Goal: Task Accomplishment & Management: Complete application form

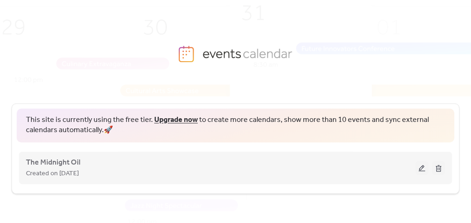
click at [422, 171] on button at bounding box center [421, 168] width 13 height 14
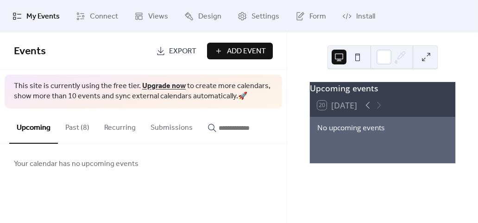
click at [71, 128] on button "Past (8)" at bounding box center [77, 125] width 39 height 34
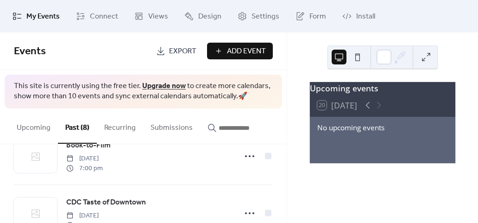
scroll to position [88, 0]
click at [360, 133] on div "No upcoming events" at bounding box center [382, 127] width 131 height 11
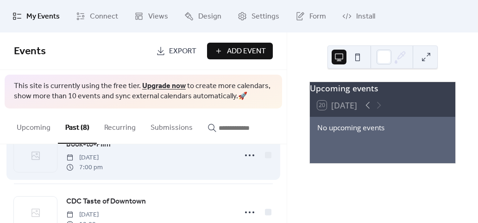
scroll to position [0, 0]
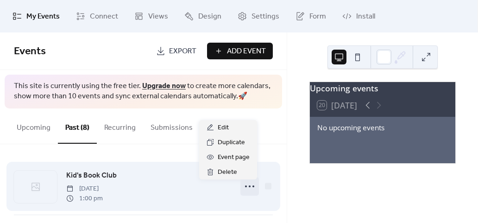
click at [245, 184] on icon at bounding box center [249, 186] width 15 height 15
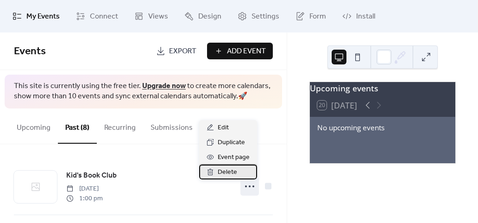
click at [235, 172] on span "Delete" at bounding box center [227, 172] width 19 height 11
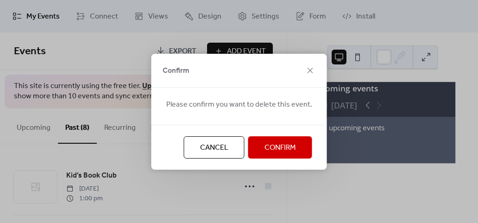
click at [272, 150] on span "Confirm" at bounding box center [279, 147] width 31 height 11
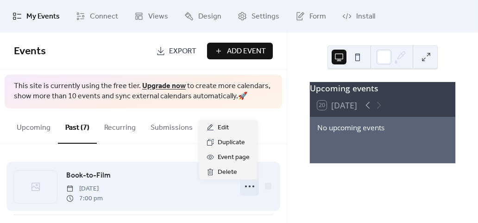
click at [245, 190] on icon at bounding box center [249, 186] width 15 height 15
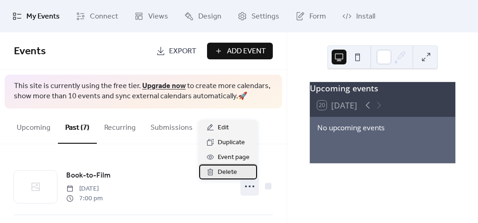
click at [232, 167] on span "Delete" at bounding box center [227, 172] width 19 height 11
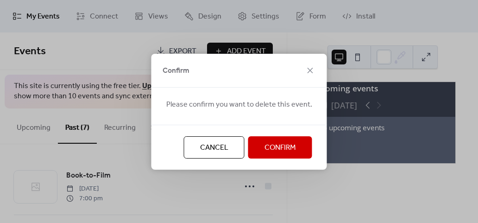
click at [271, 152] on span "Confirm" at bounding box center [279, 147] width 31 height 11
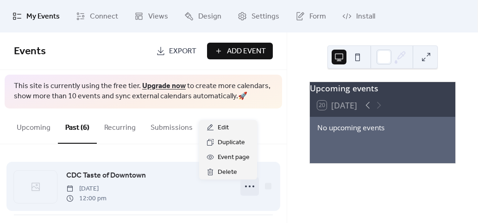
click at [247, 186] on icon at bounding box center [249, 186] width 15 height 15
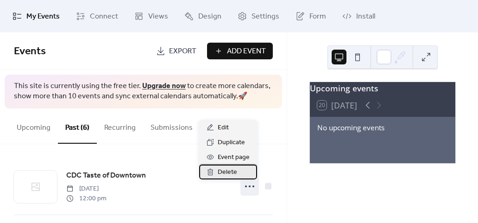
click at [233, 173] on span "Delete" at bounding box center [227, 172] width 19 height 11
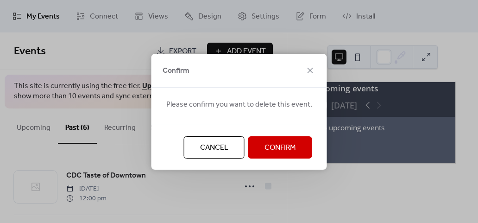
click at [278, 152] on span "Confirm" at bounding box center [279, 147] width 31 height 11
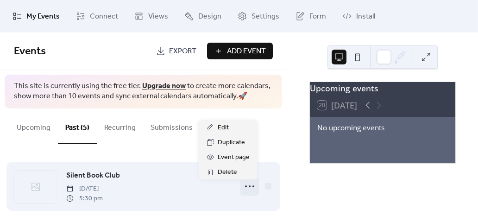
click at [245, 192] on icon at bounding box center [249, 186] width 15 height 15
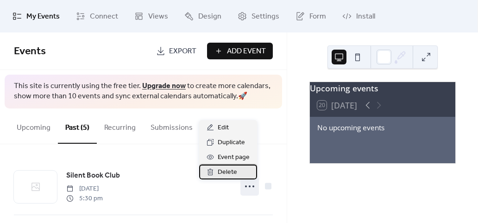
click at [237, 175] on div "Delete" at bounding box center [228, 171] width 58 height 15
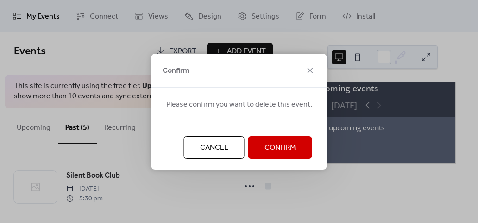
click at [291, 142] on span "Confirm" at bounding box center [279, 147] width 31 height 11
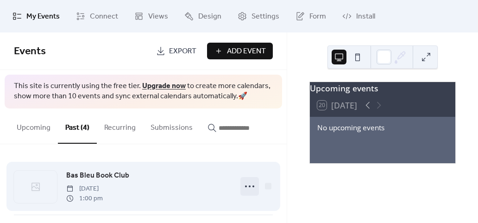
click at [245, 189] on icon at bounding box center [249, 186] width 15 height 15
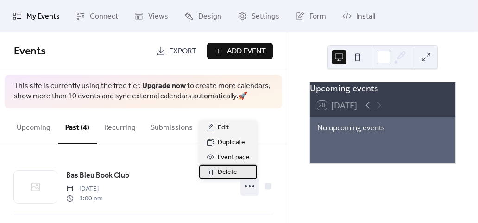
click at [238, 171] on div "Delete" at bounding box center [228, 171] width 58 height 15
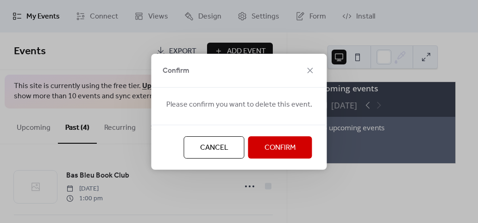
click at [269, 145] on span "Confirm" at bounding box center [279, 147] width 31 height 11
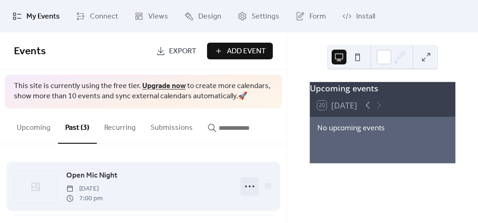
click at [242, 189] on icon at bounding box center [249, 186] width 15 height 15
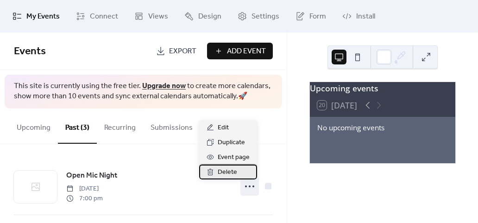
click at [237, 173] on div "Delete" at bounding box center [228, 171] width 58 height 15
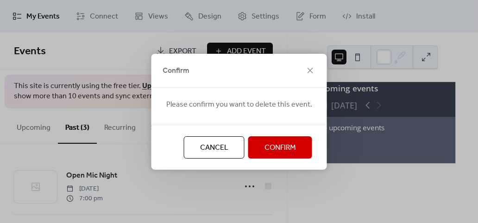
click at [277, 152] on span "Confirm" at bounding box center [279, 147] width 31 height 11
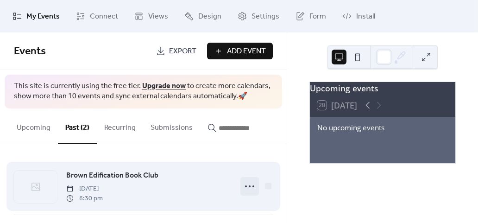
click at [247, 191] on icon at bounding box center [249, 186] width 15 height 15
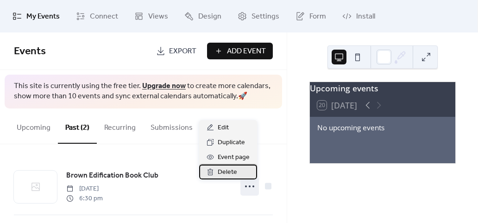
click at [244, 169] on div "Delete" at bounding box center [228, 171] width 58 height 15
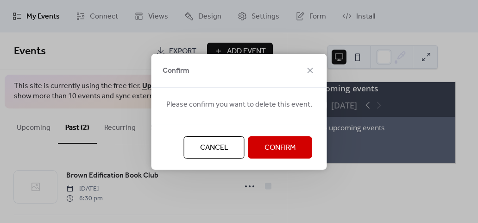
click at [267, 152] on span "Confirm" at bounding box center [279, 147] width 31 height 11
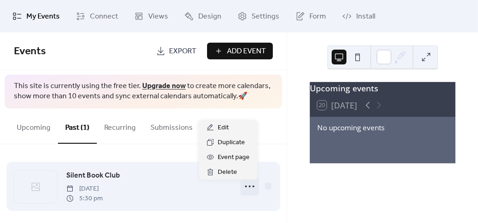
click at [252, 187] on circle at bounding box center [253, 186] width 2 height 2
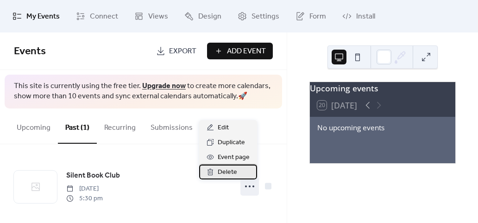
click at [245, 169] on div "Delete" at bounding box center [228, 171] width 58 height 15
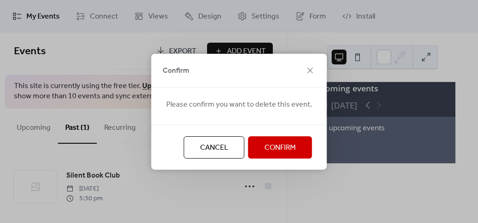
click at [267, 150] on span "Confirm" at bounding box center [279, 147] width 31 height 11
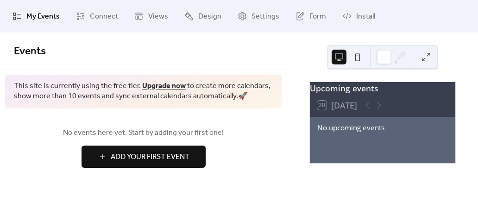
click at [166, 151] on span "Add Your First Event" at bounding box center [150, 156] width 79 height 11
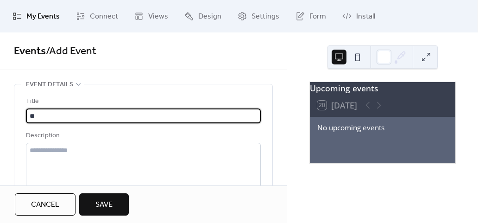
type input "*"
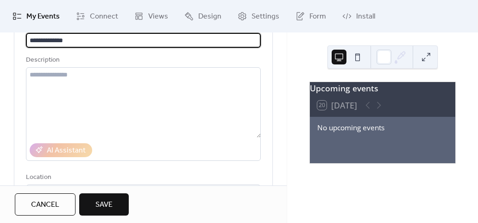
scroll to position [79, 0]
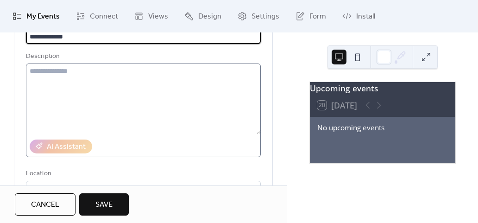
type input "**********"
click at [94, 77] on textarea at bounding box center [143, 98] width 235 height 70
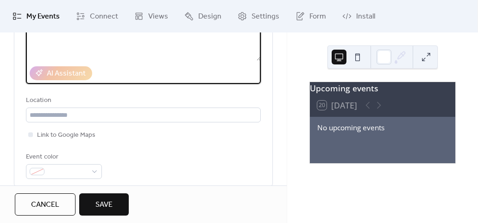
scroll to position [163, 0]
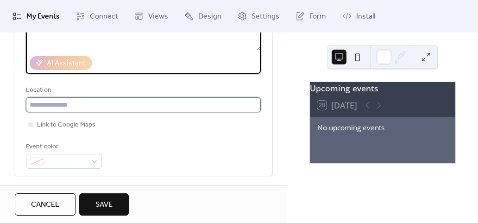
click at [100, 108] on input "text" at bounding box center [143, 104] width 235 height 15
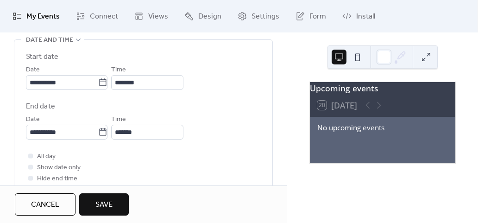
scroll to position [315, 0]
type input "**********"
click at [82, 84] on input "**********" at bounding box center [62, 82] width 72 height 15
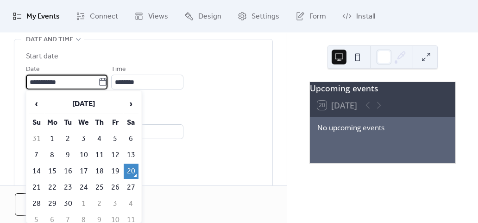
scroll to position [0, 0]
click at [130, 102] on span "›" at bounding box center [131, 103] width 14 height 19
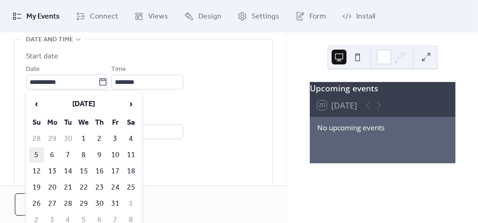
click at [38, 156] on td "5" at bounding box center [36, 154] width 15 height 15
type input "**********"
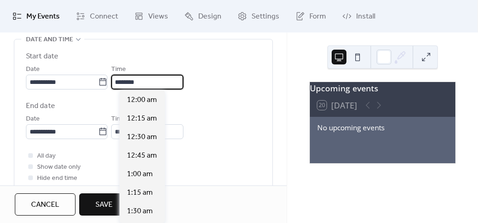
click at [152, 82] on input "********" at bounding box center [147, 82] width 72 height 15
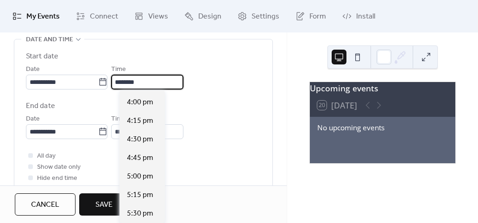
scroll to position [1186, 0]
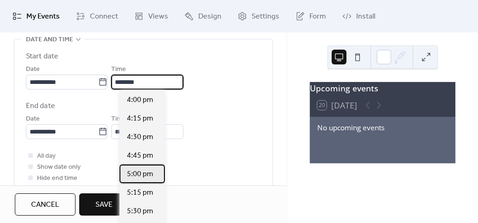
click at [133, 176] on span "5:00 pm" at bounding box center [140, 174] width 26 height 11
type input "*******"
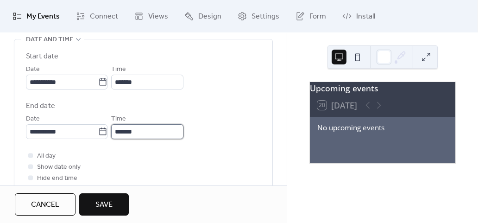
click at [171, 126] on input "*******" at bounding box center [147, 131] width 72 height 15
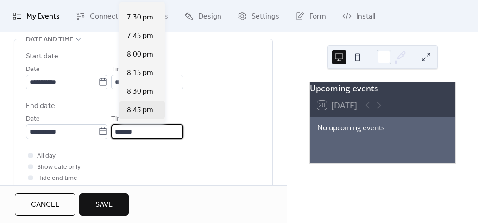
scroll to position [161, 0]
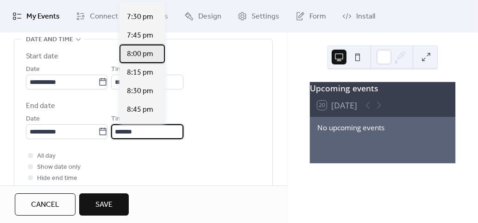
click at [142, 53] on span "8:00 pm" at bounding box center [140, 54] width 26 height 11
type input "*******"
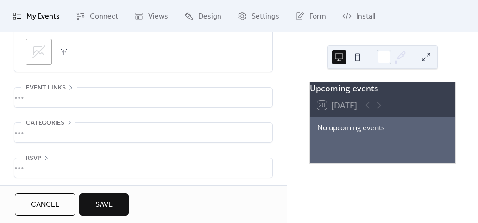
scroll to position [544, 0]
click at [118, 199] on button "Save" at bounding box center [104, 204] width 50 height 22
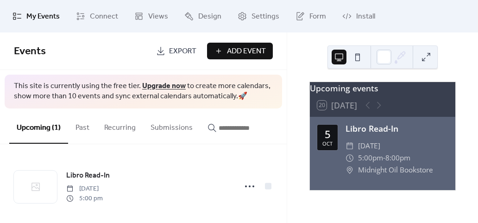
click at [305, 82] on div "Upcoming events 20 [DATE] [DATE] Libro Read-In ​ [DATE] ​ 5:00pm - 8:00pm ​ Mid…" at bounding box center [382, 136] width 161 height 109
